Goal: Information Seeking & Learning: Learn about a topic

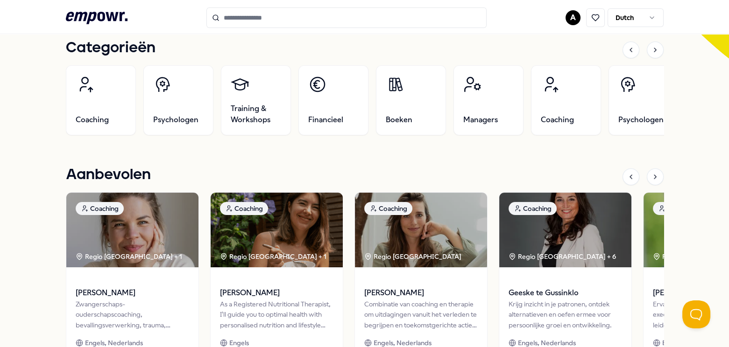
scroll to position [260, 0]
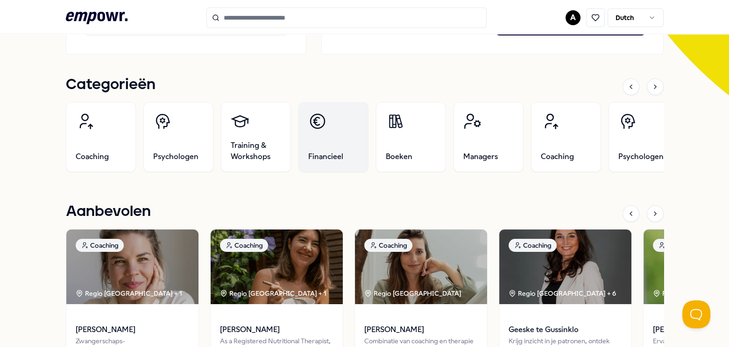
click at [324, 147] on link "Financieel" at bounding box center [333, 137] width 70 height 70
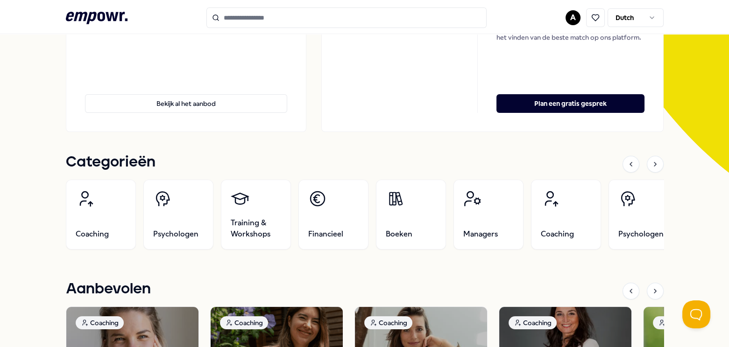
scroll to position [201, 0]
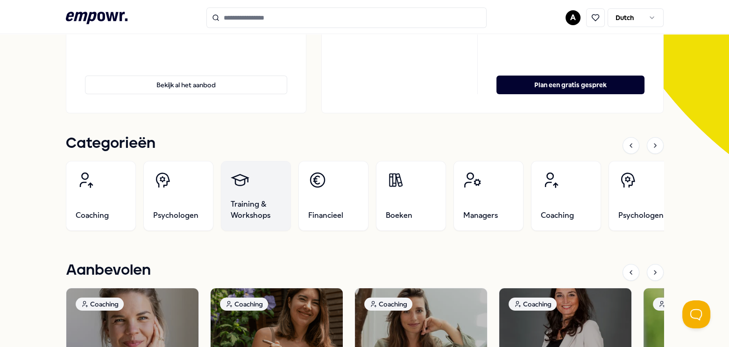
click at [251, 198] on link "Training & Workshops" at bounding box center [256, 196] width 70 height 70
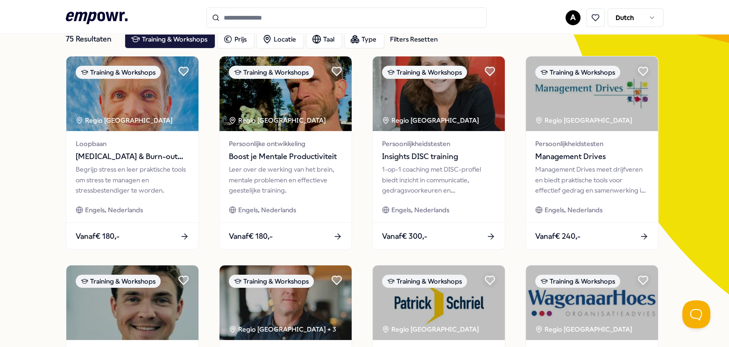
click at [255, 18] on input "Search for products, categories or subcategories" at bounding box center [346, 17] width 280 height 21
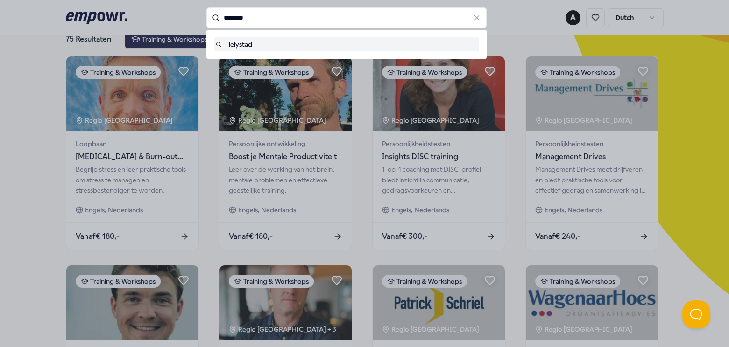
type input "********"
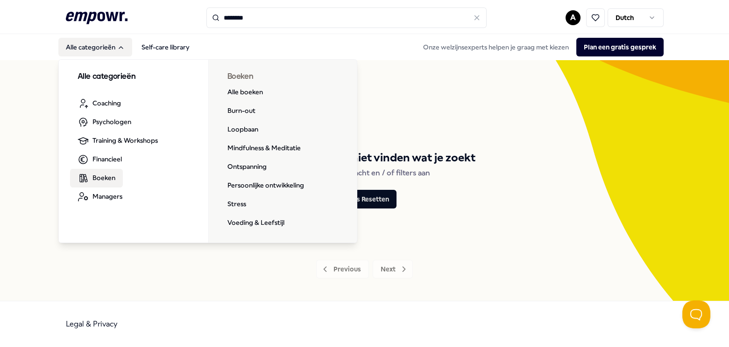
click at [108, 179] on span "Boeken" at bounding box center [103, 178] width 23 height 10
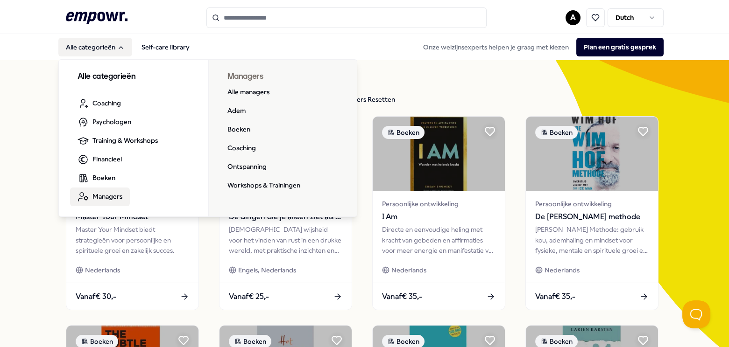
click at [107, 196] on span "Managers" at bounding box center [107, 196] width 30 height 10
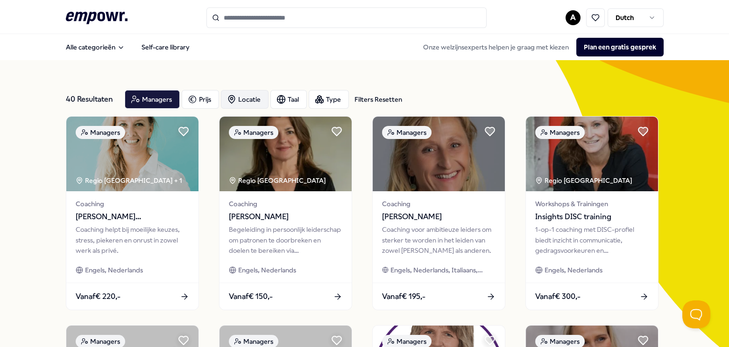
click at [235, 97] on div "Locatie" at bounding box center [245, 99] width 48 height 19
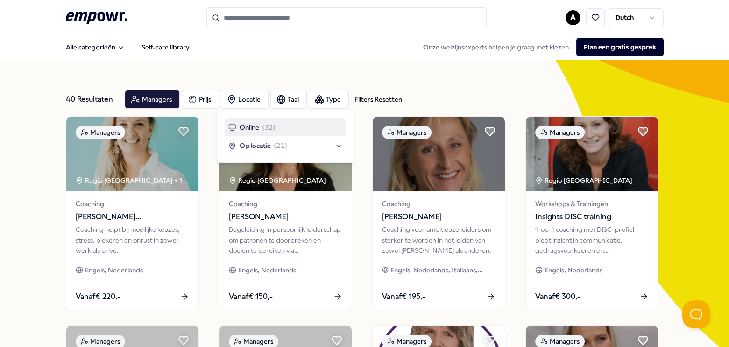
click at [267, 128] on span "( 32 )" at bounding box center [269, 127] width 14 height 10
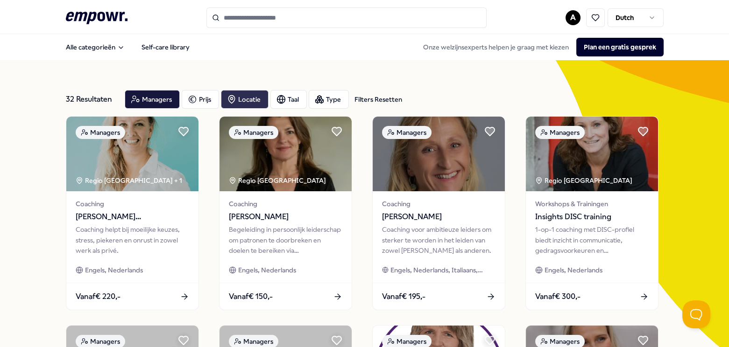
click at [244, 101] on div "Locatie" at bounding box center [245, 99] width 48 height 19
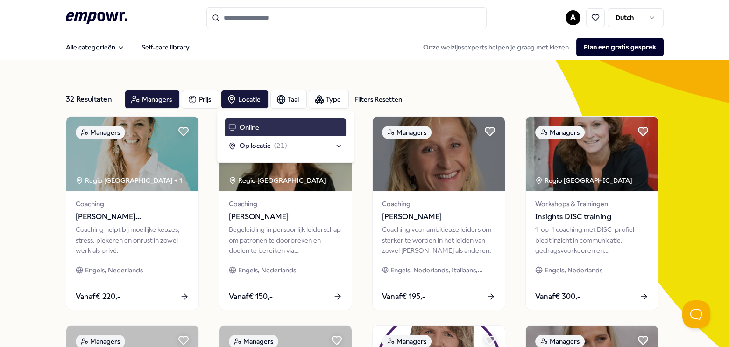
click at [264, 125] on div "Online" at bounding box center [285, 128] width 121 height 18
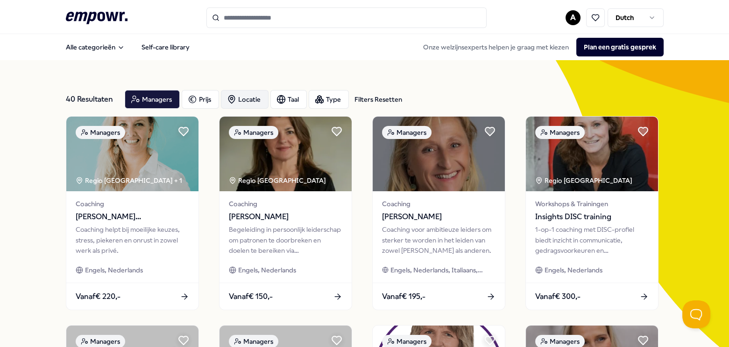
click at [246, 104] on div "Locatie" at bounding box center [245, 99] width 48 height 19
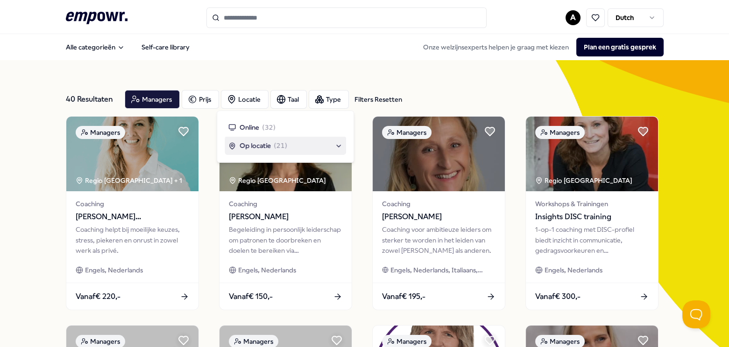
click at [256, 148] on span "Op locatie" at bounding box center [254, 146] width 31 height 10
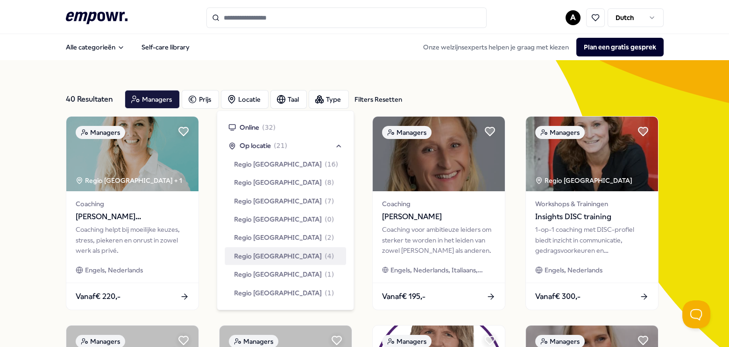
click at [281, 258] on span "Regio [GEOGRAPHIC_DATA]" at bounding box center [278, 256] width 88 height 10
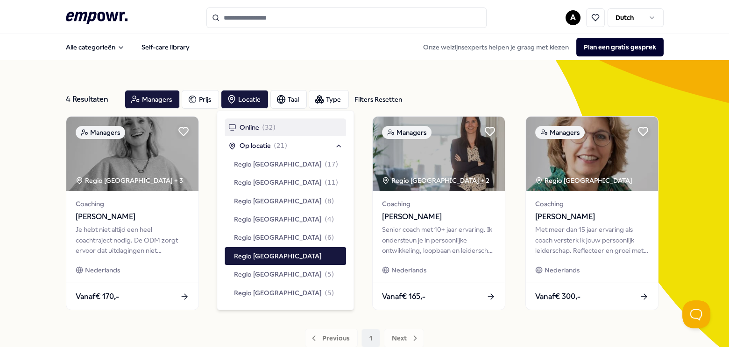
click at [263, 127] on span "( 32 )" at bounding box center [269, 127] width 14 height 10
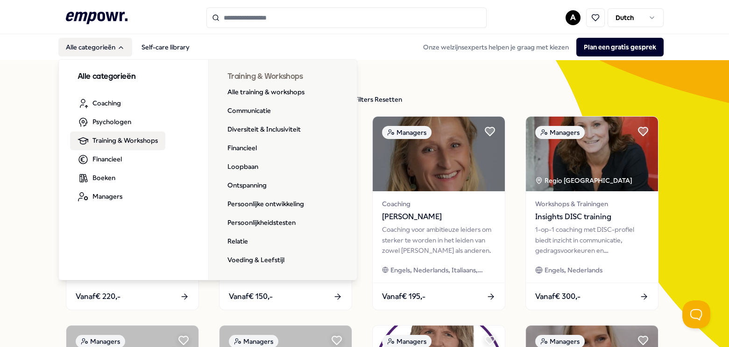
click at [117, 142] on span "Training & Workshops" at bounding box center [124, 140] width 65 height 10
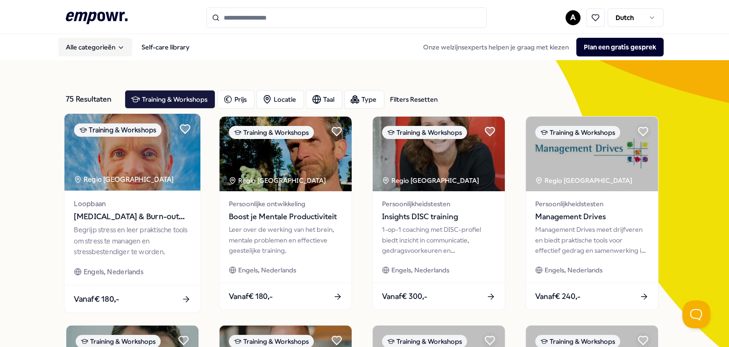
scroll to position [17, 0]
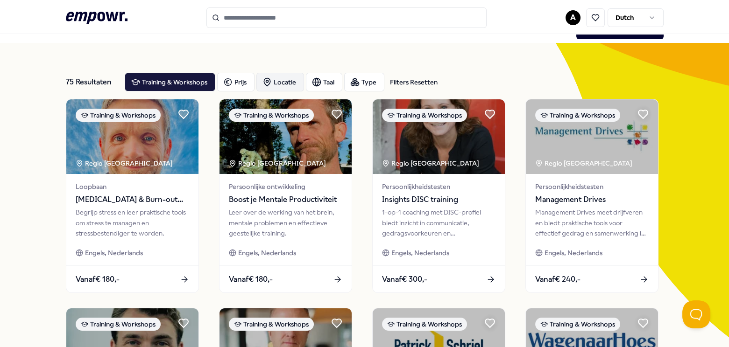
click at [287, 83] on div "Locatie" at bounding box center [280, 82] width 48 height 19
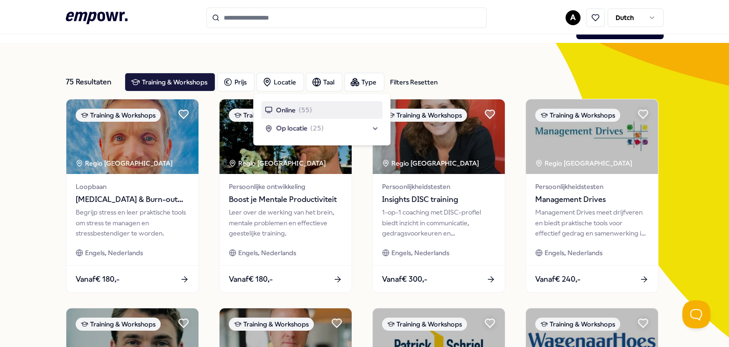
click at [298, 111] on div "Online ( 55 )" at bounding box center [288, 110] width 47 height 10
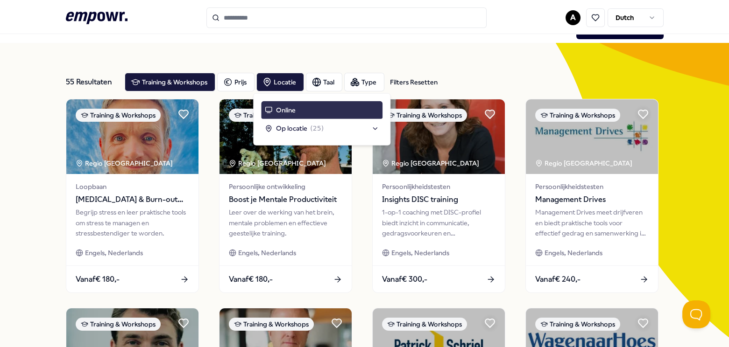
click at [298, 111] on div "Online" at bounding box center [321, 110] width 121 height 18
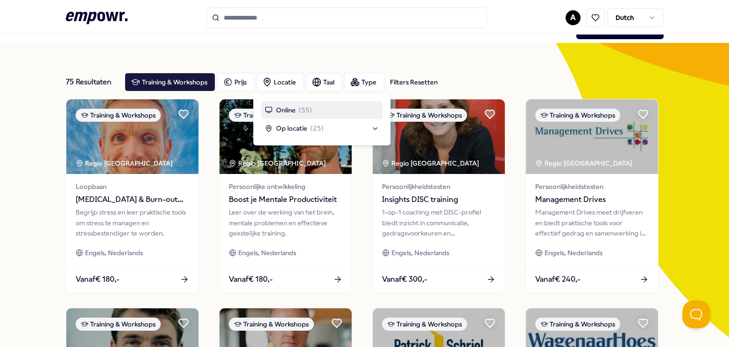
click at [298, 111] on div "Online ( 55 )" at bounding box center [288, 110] width 47 height 10
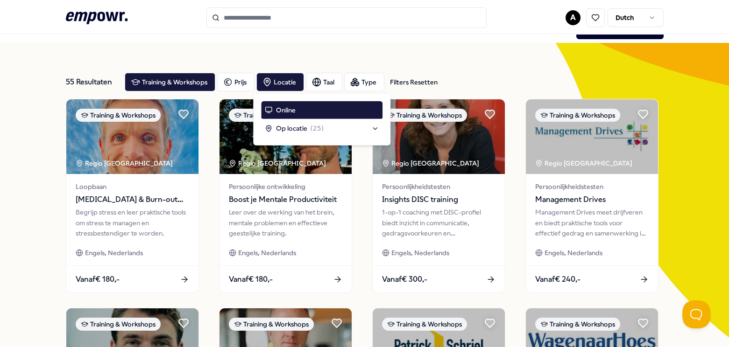
click at [455, 42] on nav "Alle categorieën Self-care library Onze welzijnsexperts helpen je graag met kie…" at bounding box center [364, 30] width 729 height 26
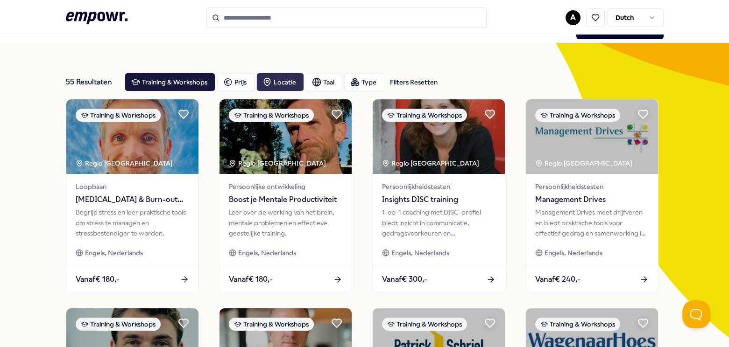
click at [278, 85] on div "Locatie" at bounding box center [280, 82] width 48 height 19
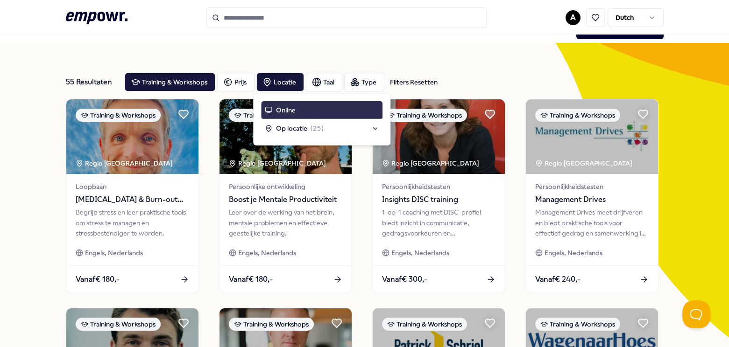
click at [327, 107] on div "Online" at bounding box center [321, 110] width 121 height 18
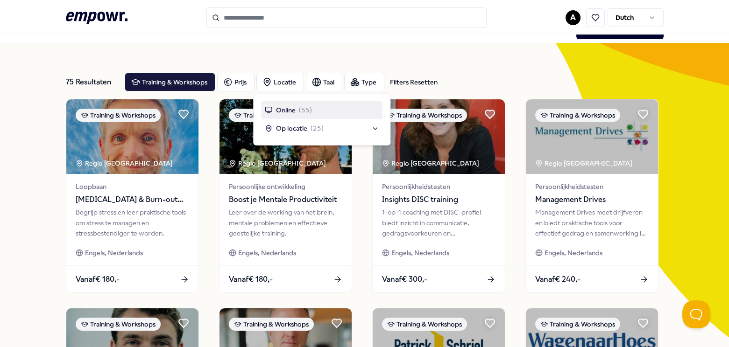
click at [327, 107] on div "Online ( 55 )" at bounding box center [321, 110] width 121 height 18
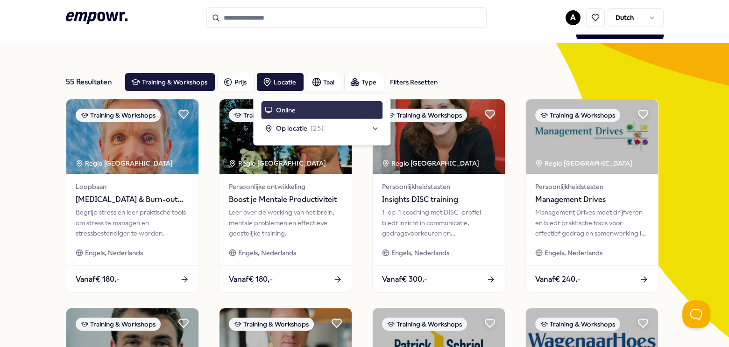
click at [327, 107] on div "Online" at bounding box center [321, 110] width 121 height 18
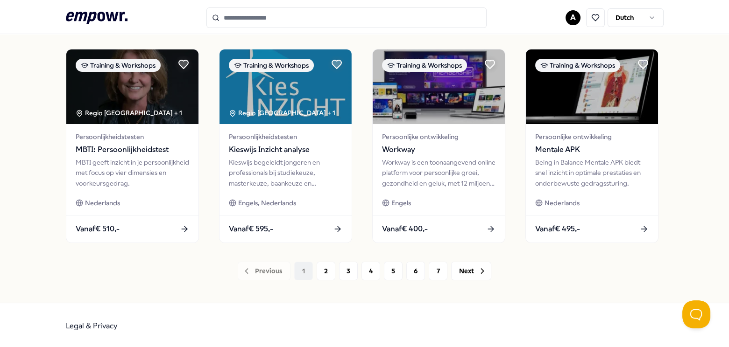
scroll to position [486, 0]
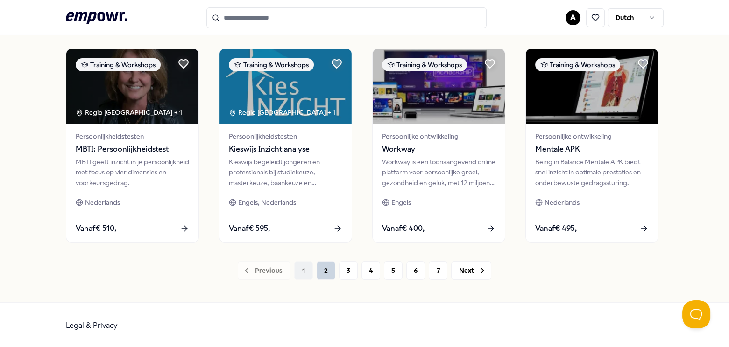
click at [323, 273] on button "2" at bounding box center [325, 270] width 19 height 19
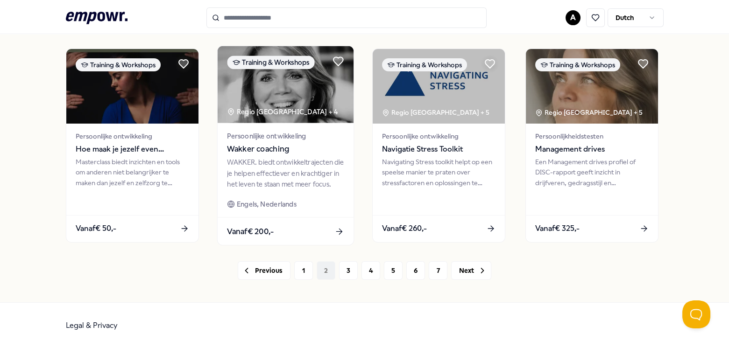
click at [284, 176] on div "WAKKER. biedt ontwikkeltrajecten die je helpen effectiever en krachtiger in het…" at bounding box center [285, 173] width 117 height 32
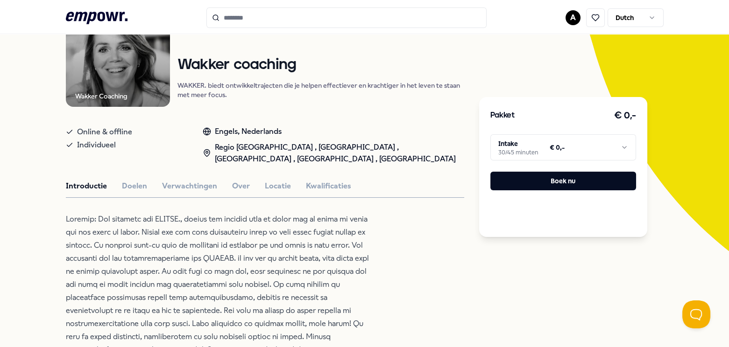
scroll to position [105, 0]
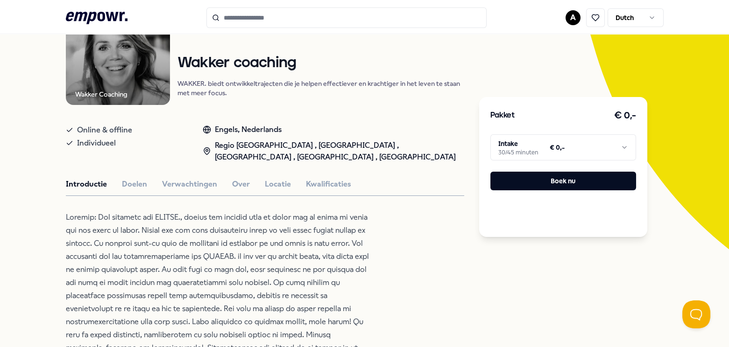
click at [359, 179] on div "Introductie Doelen Verwachtingen Over Locatie Kwalificaties" at bounding box center [265, 184] width 398 height 12
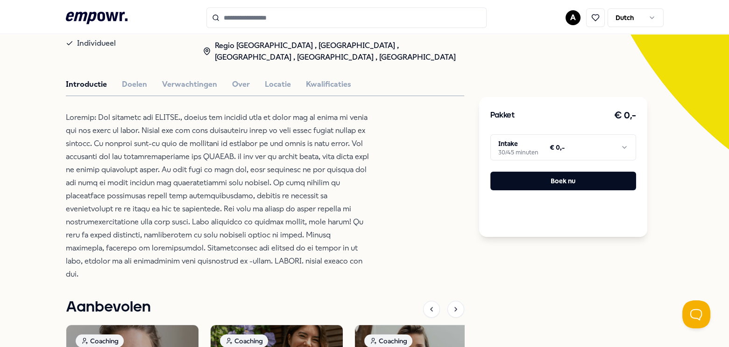
scroll to position [228, 0]
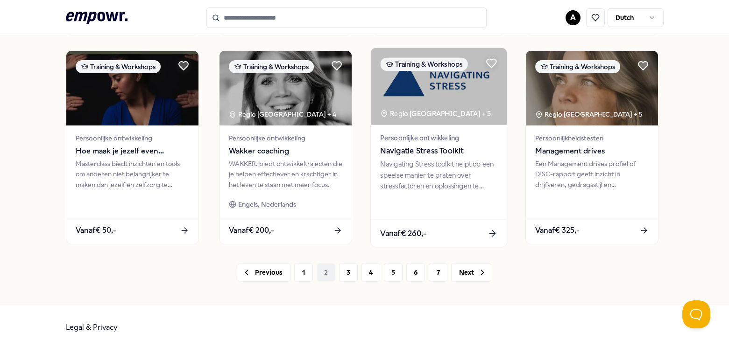
scroll to position [486, 0]
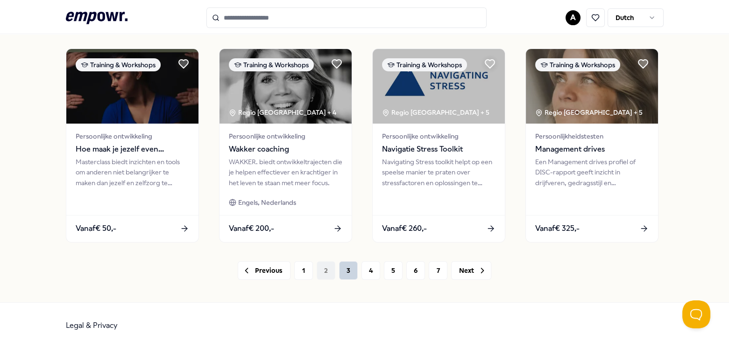
click at [341, 271] on button "3" at bounding box center [348, 270] width 19 height 19
